Goal: Task Accomplishment & Management: Manage account settings

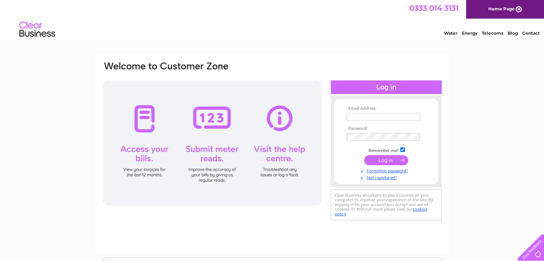
type input "paliknightswood@yahoo.com"
click at [384, 160] on input "submit" at bounding box center [386, 160] width 44 height 10
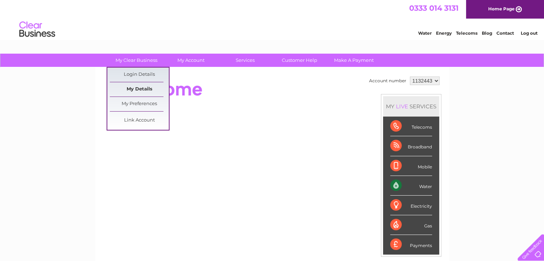
click at [149, 89] on link "My Details" at bounding box center [139, 89] width 59 height 14
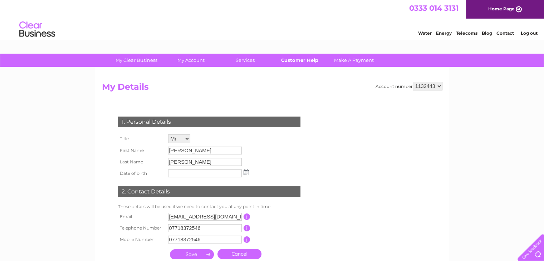
click at [302, 60] on link "Customer Help" at bounding box center [299, 60] width 59 height 13
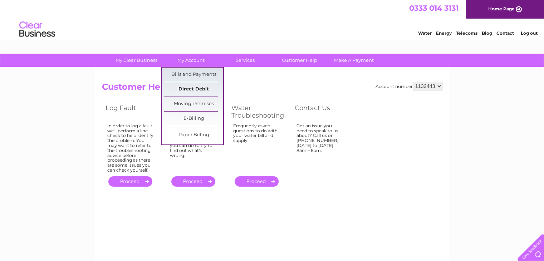
click at [194, 85] on link "Direct Debit" at bounding box center [193, 89] width 59 height 14
click at [194, 91] on link "Direct Debit" at bounding box center [193, 89] width 59 height 14
click at [197, 86] on link "Direct Debit" at bounding box center [193, 89] width 59 height 14
click at [193, 89] on link "Direct Debit" at bounding box center [193, 89] width 59 height 14
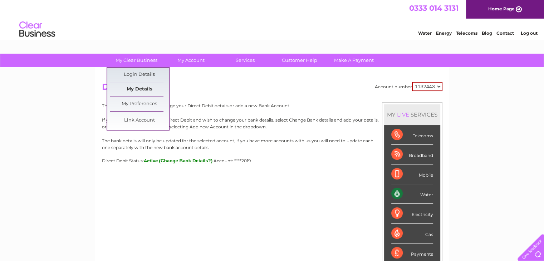
click at [141, 92] on link "My Details" at bounding box center [139, 89] width 59 height 14
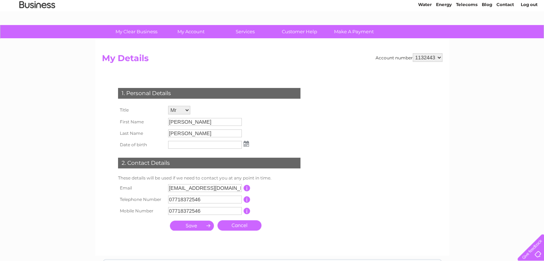
scroll to position [43, 0]
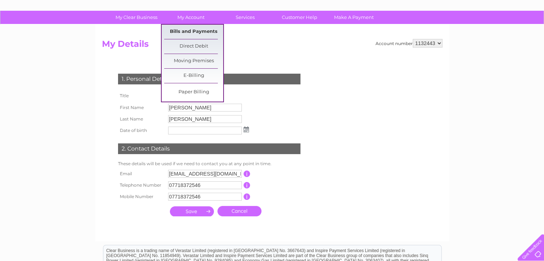
click at [182, 32] on link "Bills and Payments" at bounding box center [193, 32] width 59 height 14
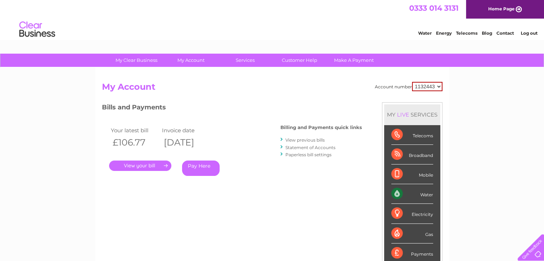
click at [137, 167] on link "." at bounding box center [140, 165] width 62 height 10
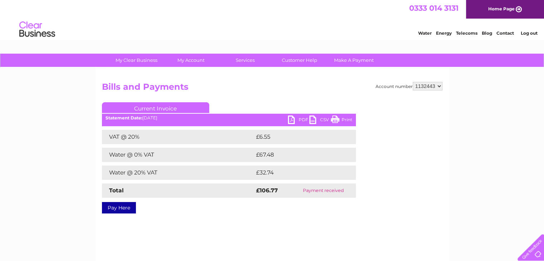
click at [300, 119] on link "PDF" at bounding box center [298, 120] width 21 height 10
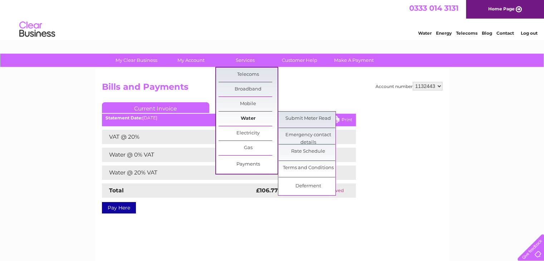
click at [251, 119] on link "Water" at bounding box center [247, 119] width 59 height 14
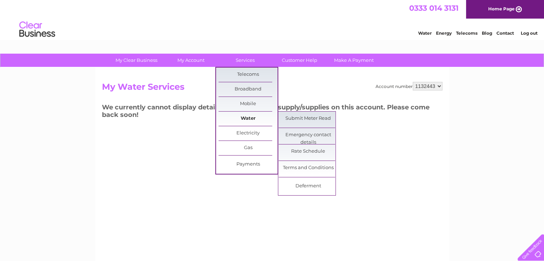
click at [256, 122] on link "Water" at bounding box center [247, 119] width 59 height 14
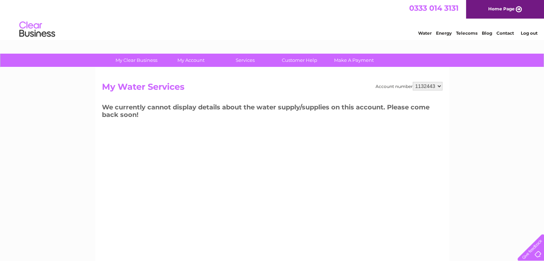
click at [243, 177] on div "Account number 1132443 My Water Services We currently cannot display details ab…" at bounding box center [272, 168] width 354 height 200
